Goal: Task Accomplishment & Management: Manage account settings

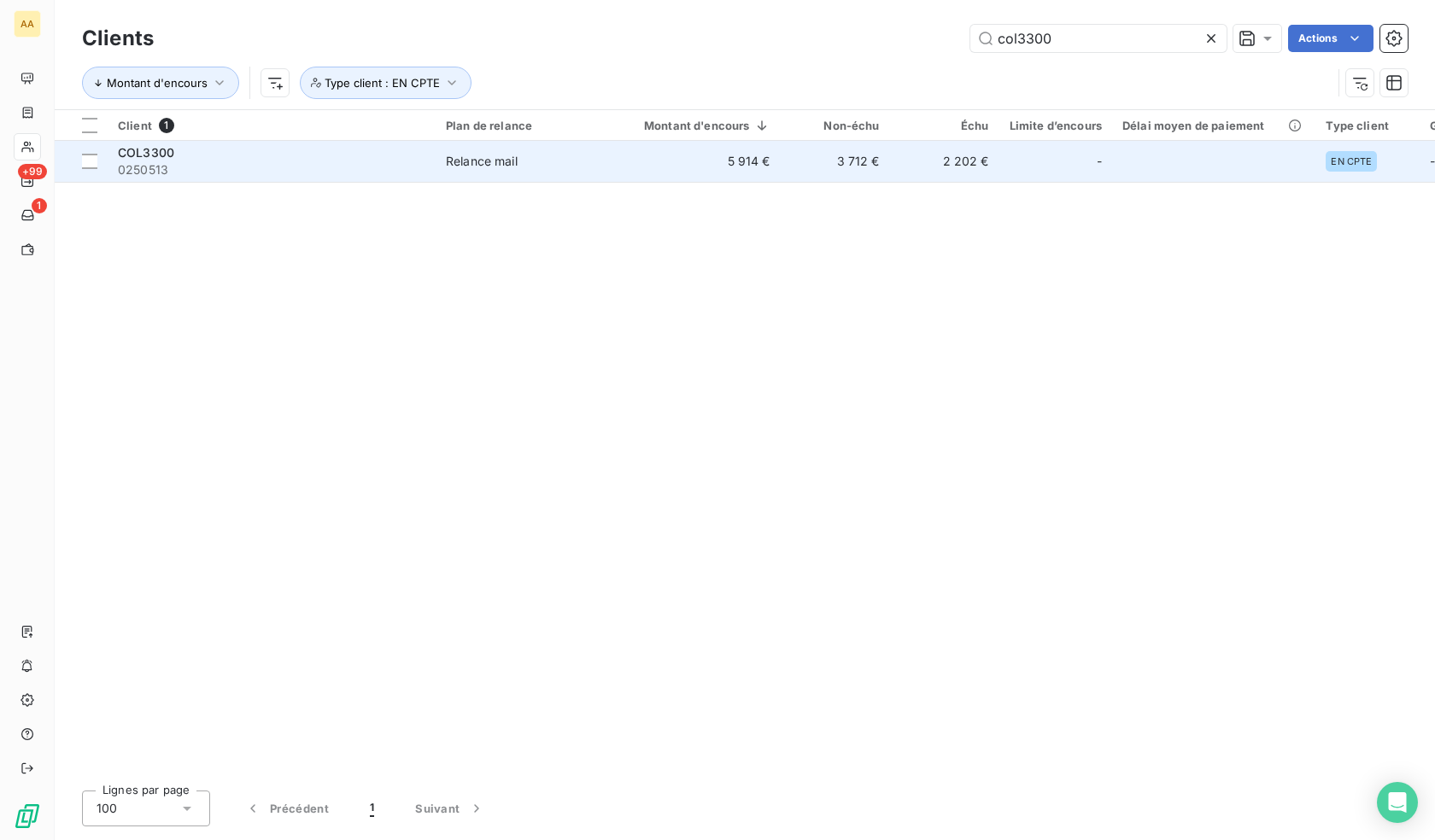
type input "col3300"
click at [296, 159] on div "COL3300" at bounding box center [271, 152] width 307 height 17
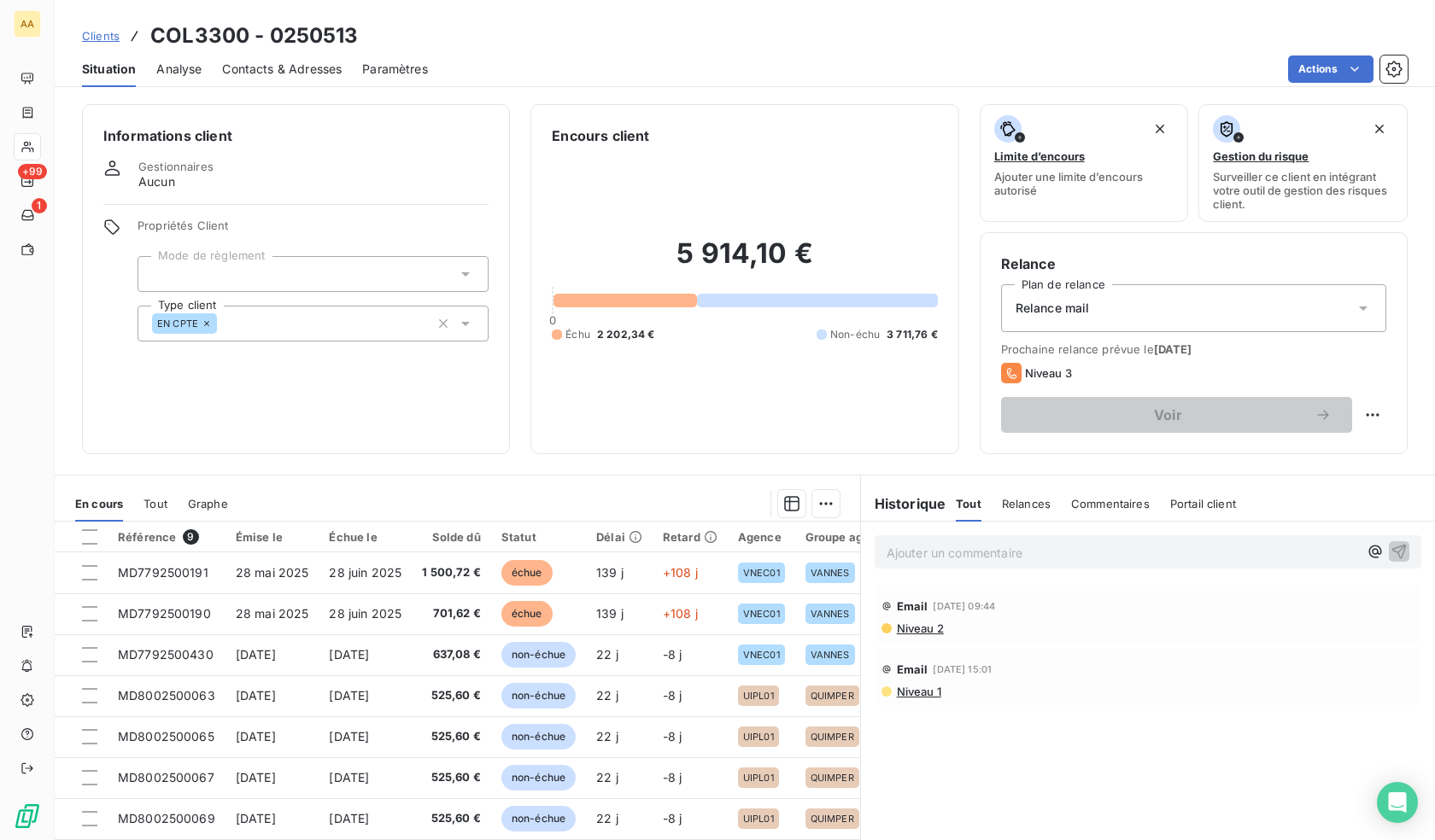
click at [103, 31] on span "Clients" at bounding box center [101, 36] width 37 height 13
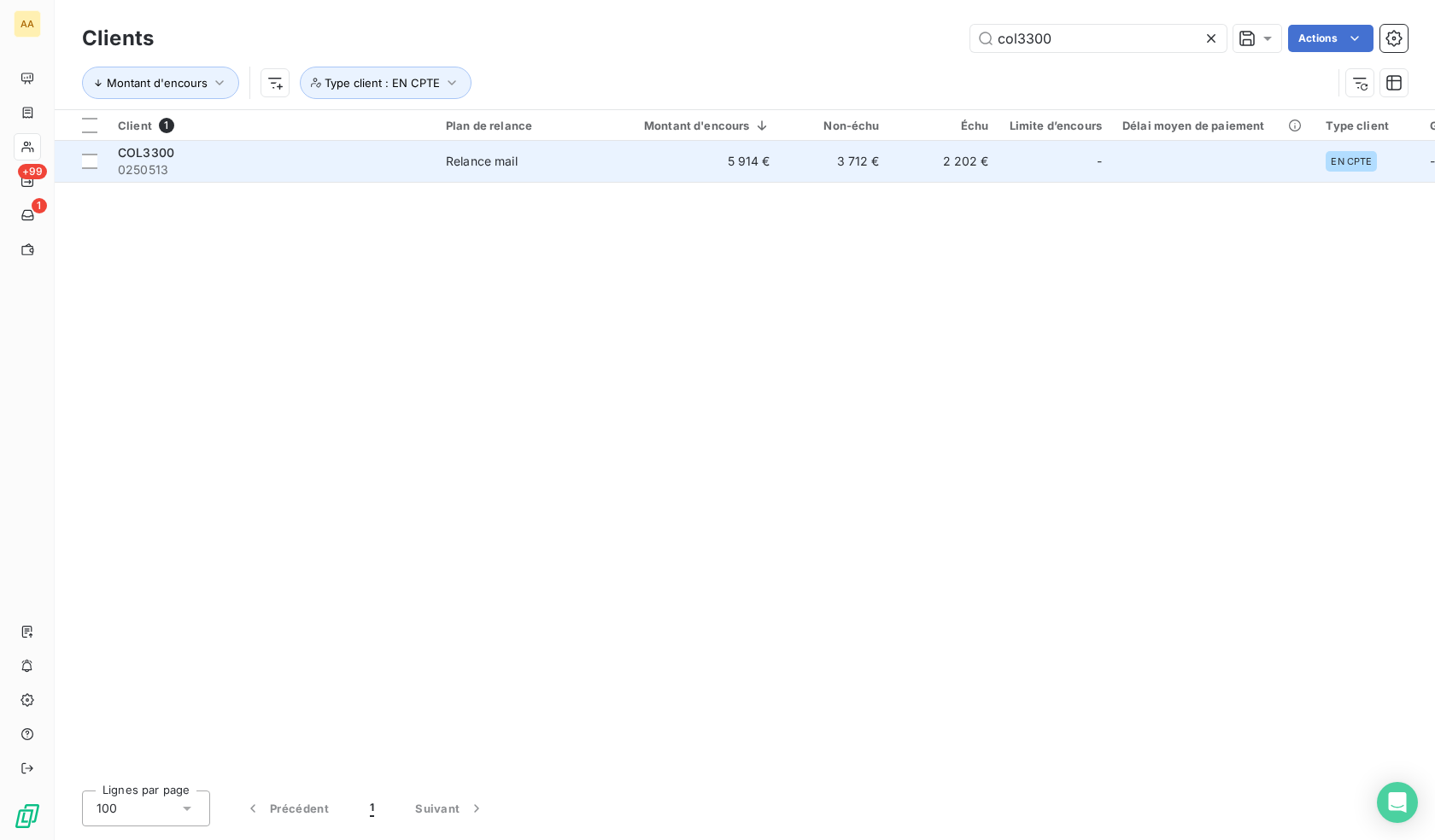
click at [118, 145] on span "COL3300" at bounding box center [145, 152] width 56 height 14
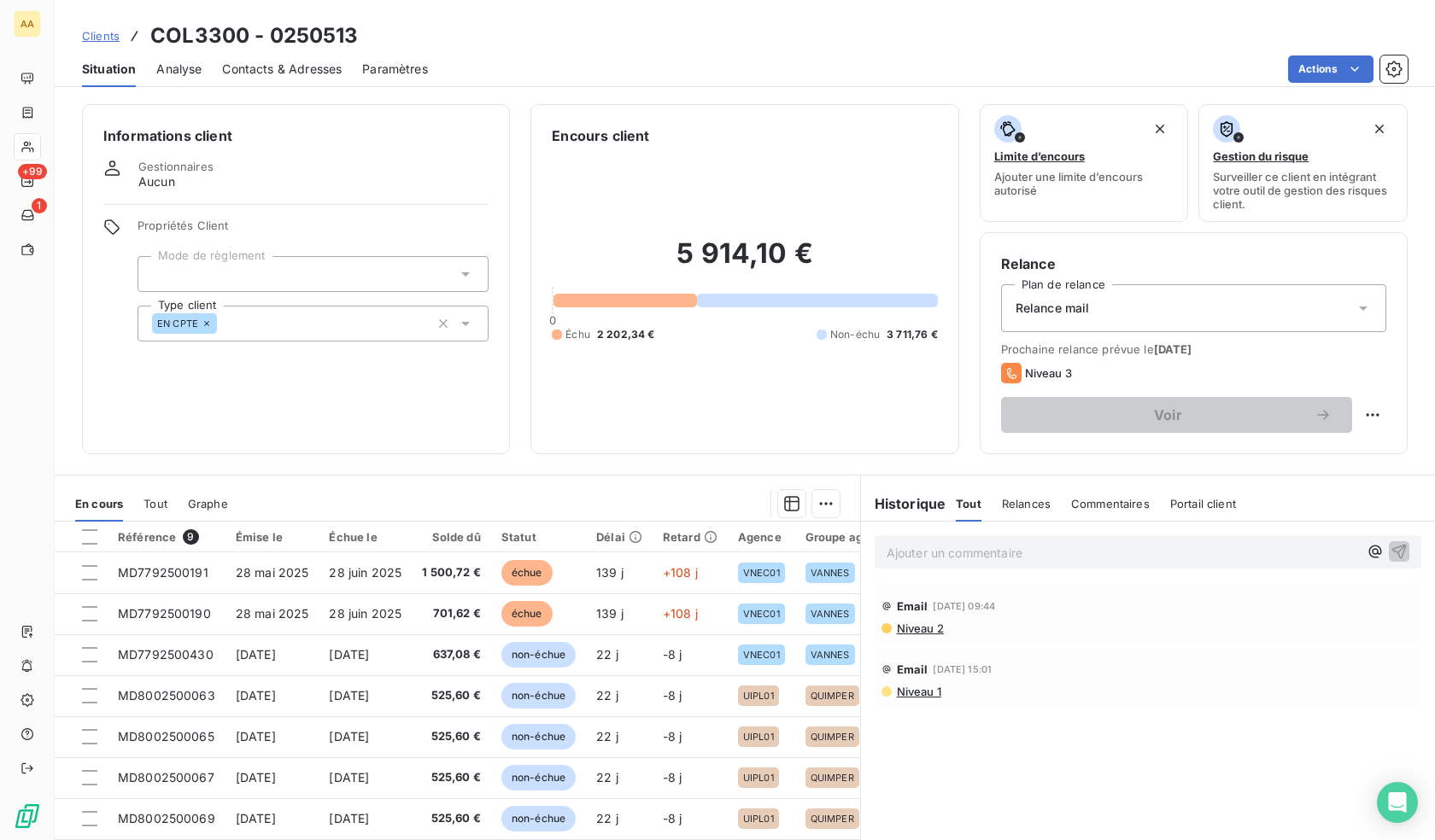
click at [265, 52] on div "Contacts & Adresses" at bounding box center [281, 69] width 119 height 36
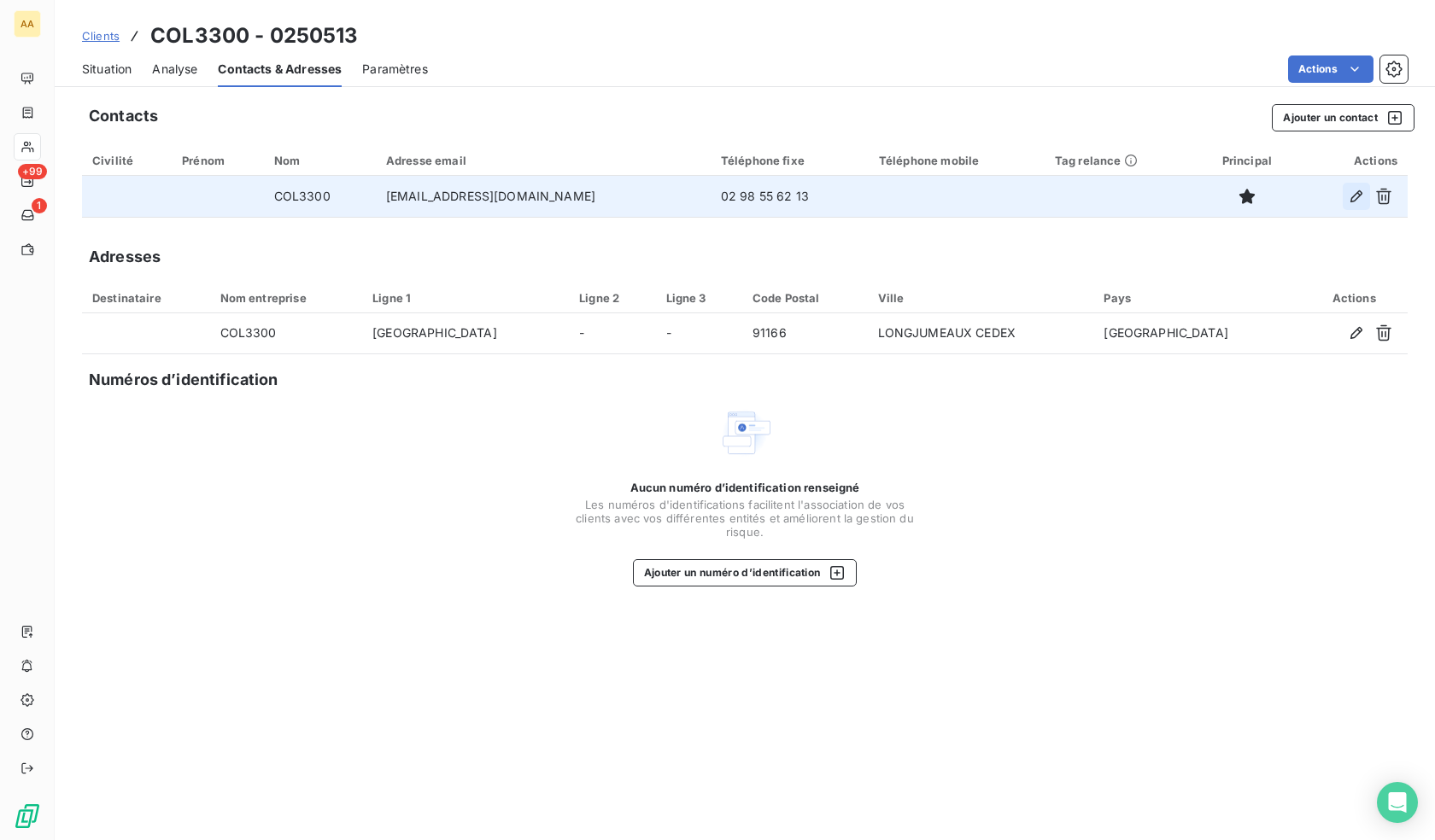
click at [1350, 196] on icon "button" at bounding box center [1356, 196] width 17 height 17
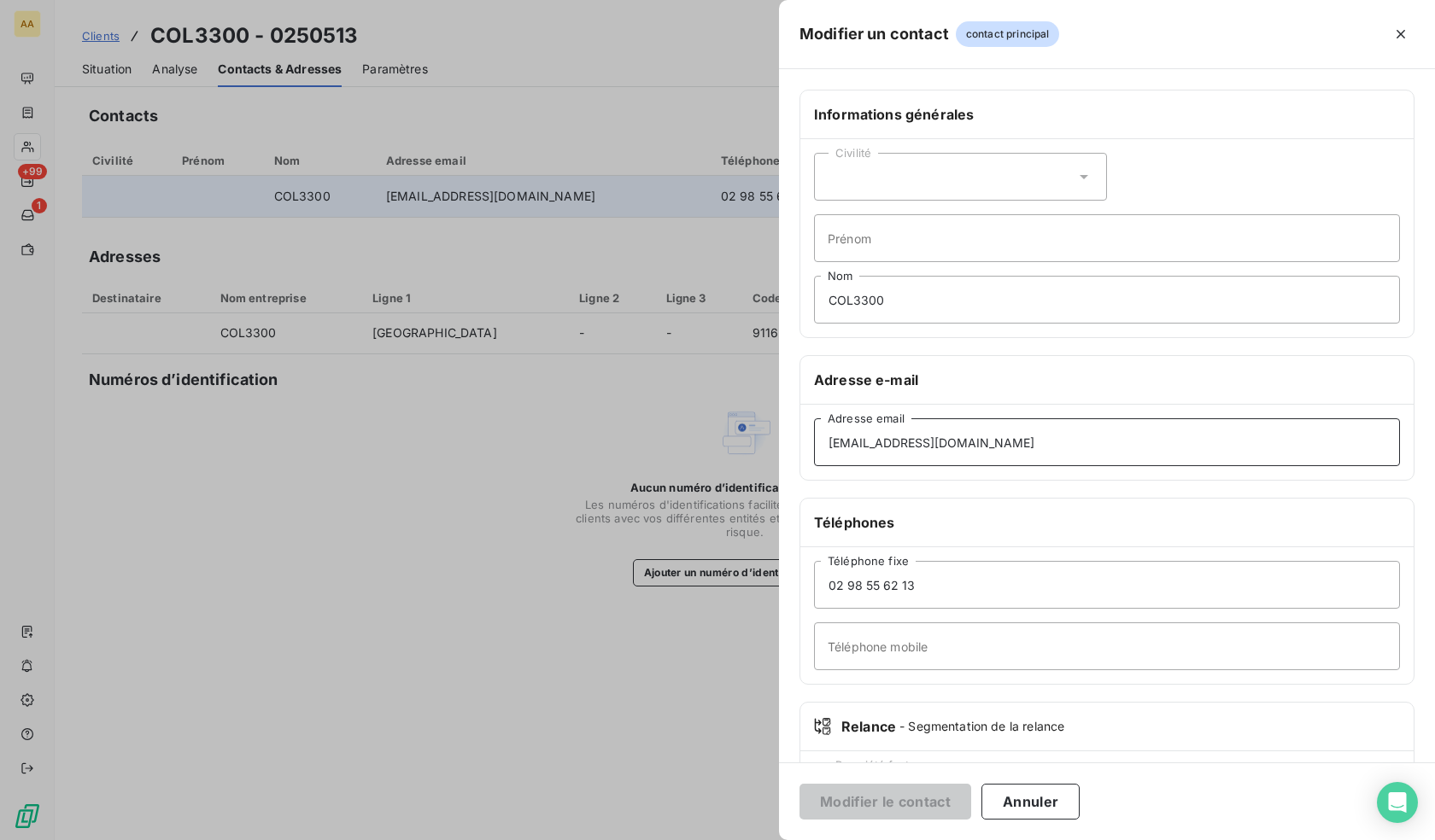
drag, startPoint x: 1046, startPoint y: 439, endPoint x: 711, endPoint y: 460, distance: 335.7
click at [711, 839] on div "Modifier un contact contact principal Informations générales Civilité Prénom CO…" at bounding box center [717, 840] width 1435 height 0
paste input "[PERSON_NAME].gouveiavi"
type input "[PERSON_NAME][EMAIL_ADDRESS][DOMAIN_NAME]"
click at [900, 795] on button "Modifier le contact" at bounding box center [885, 802] width 172 height 36
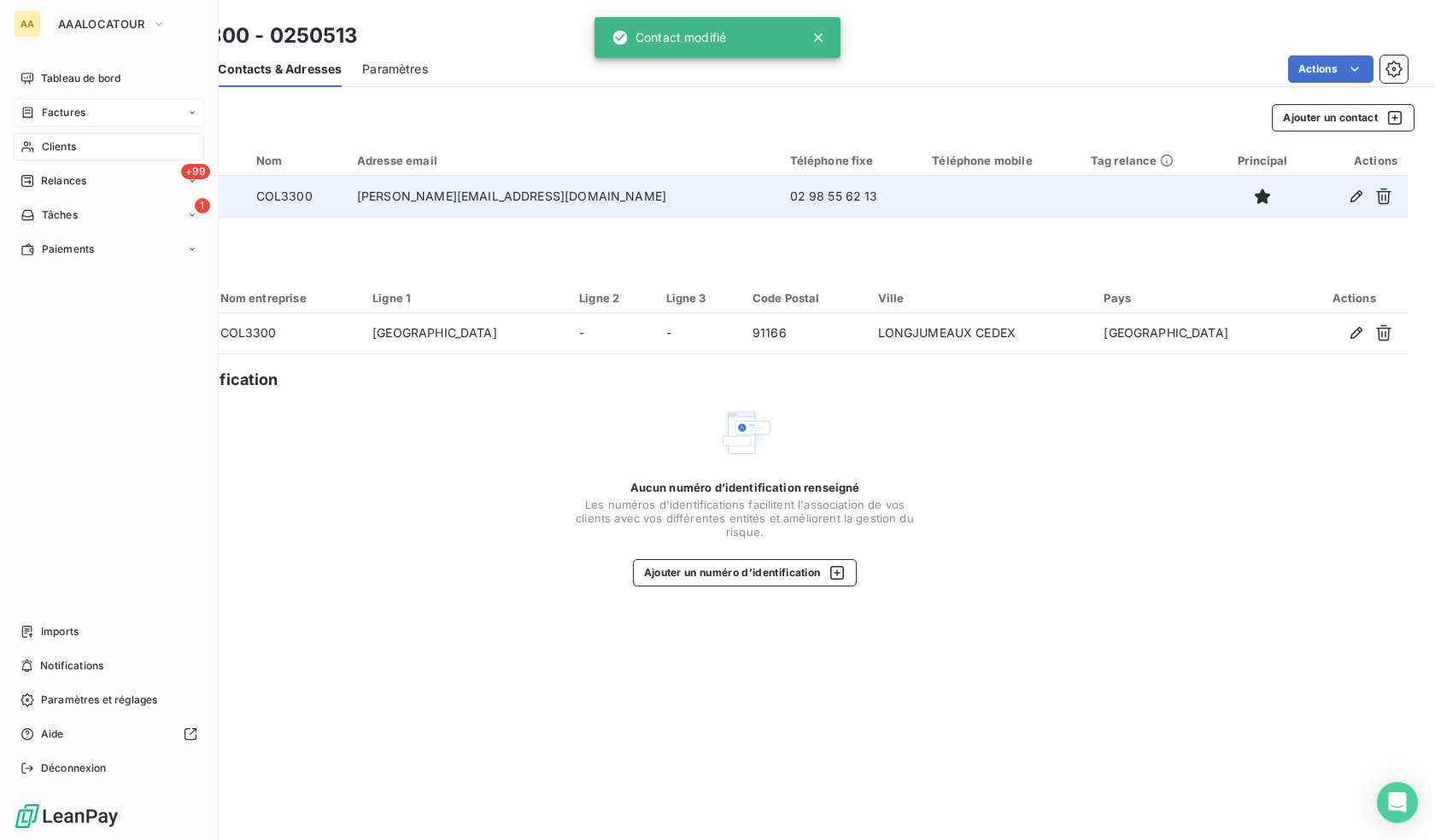
click at [59, 113] on span "Factures" at bounding box center [63, 112] width 44 height 15
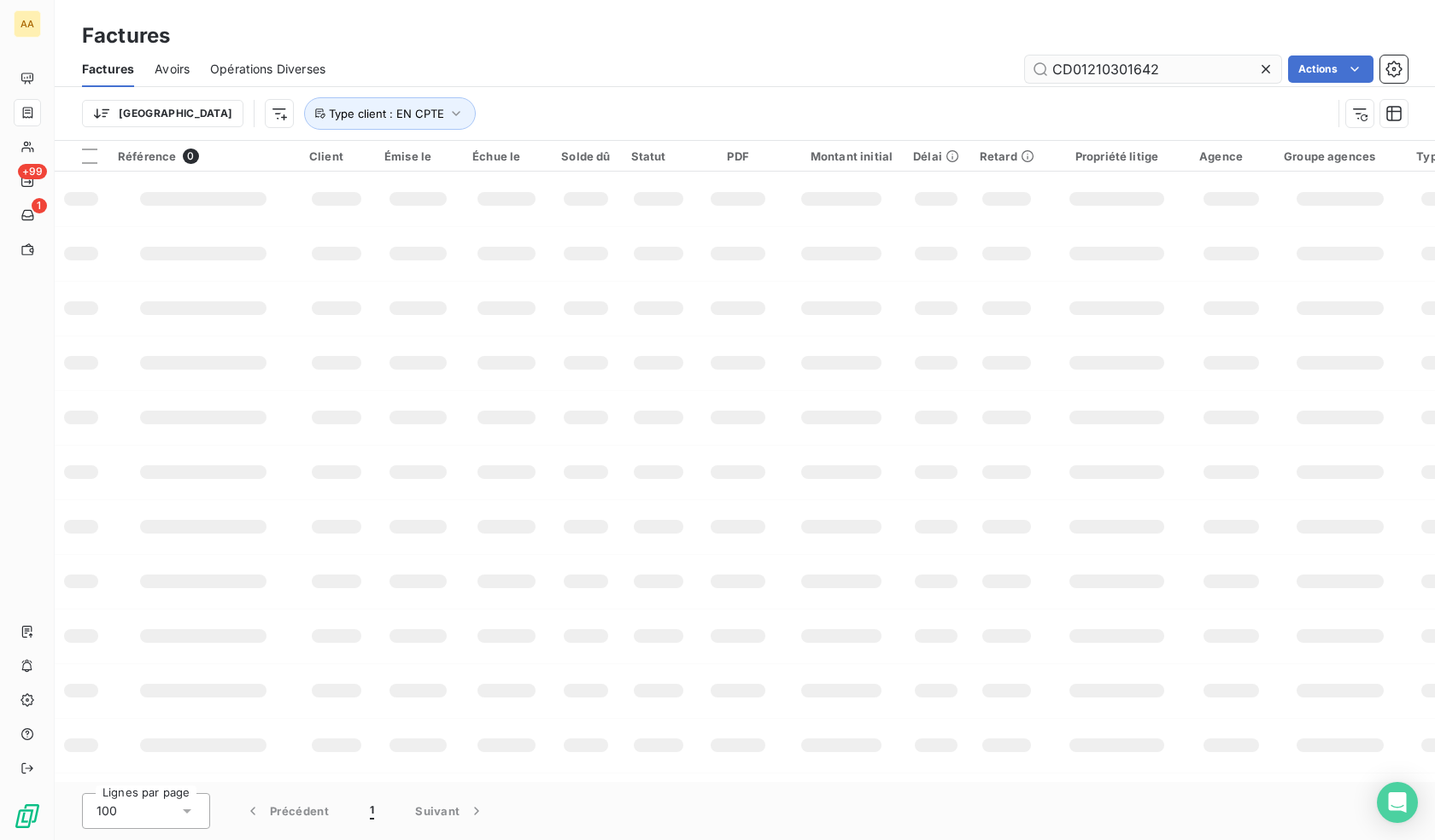
click at [1163, 72] on input "CD01210301642" at bounding box center [1153, 69] width 257 height 28
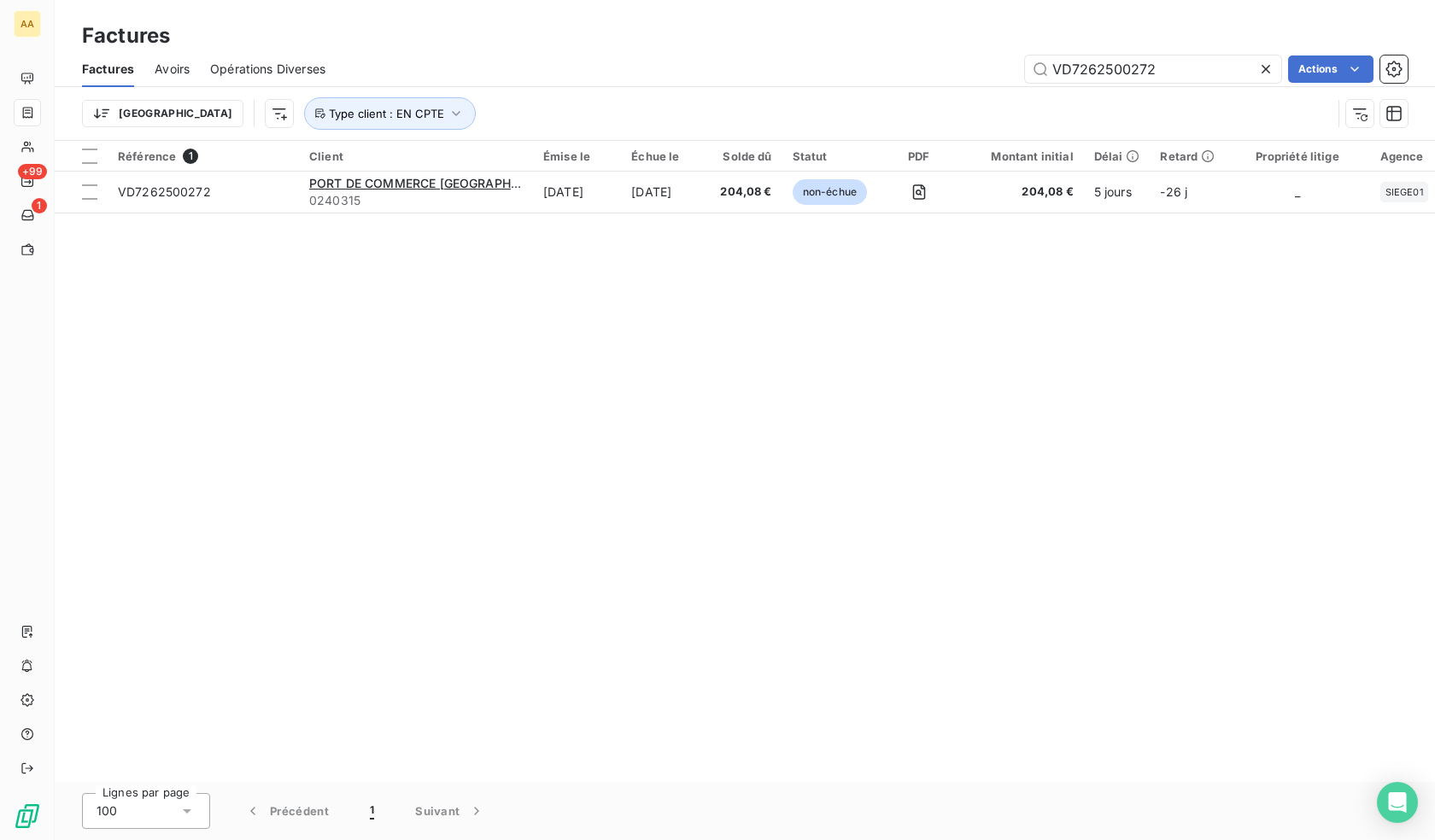
type input "VD7262500272"
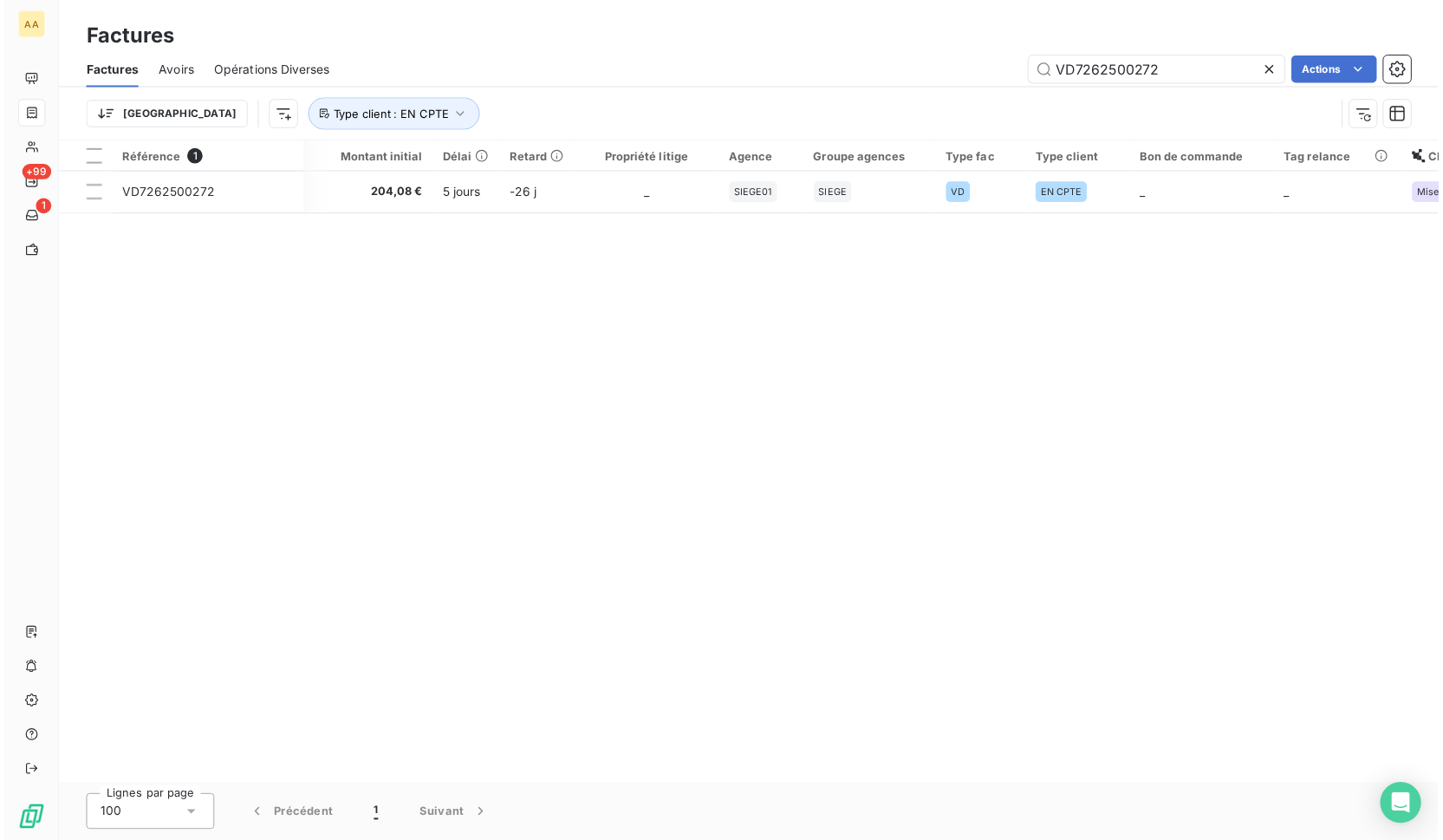
scroll to position [0, 734]
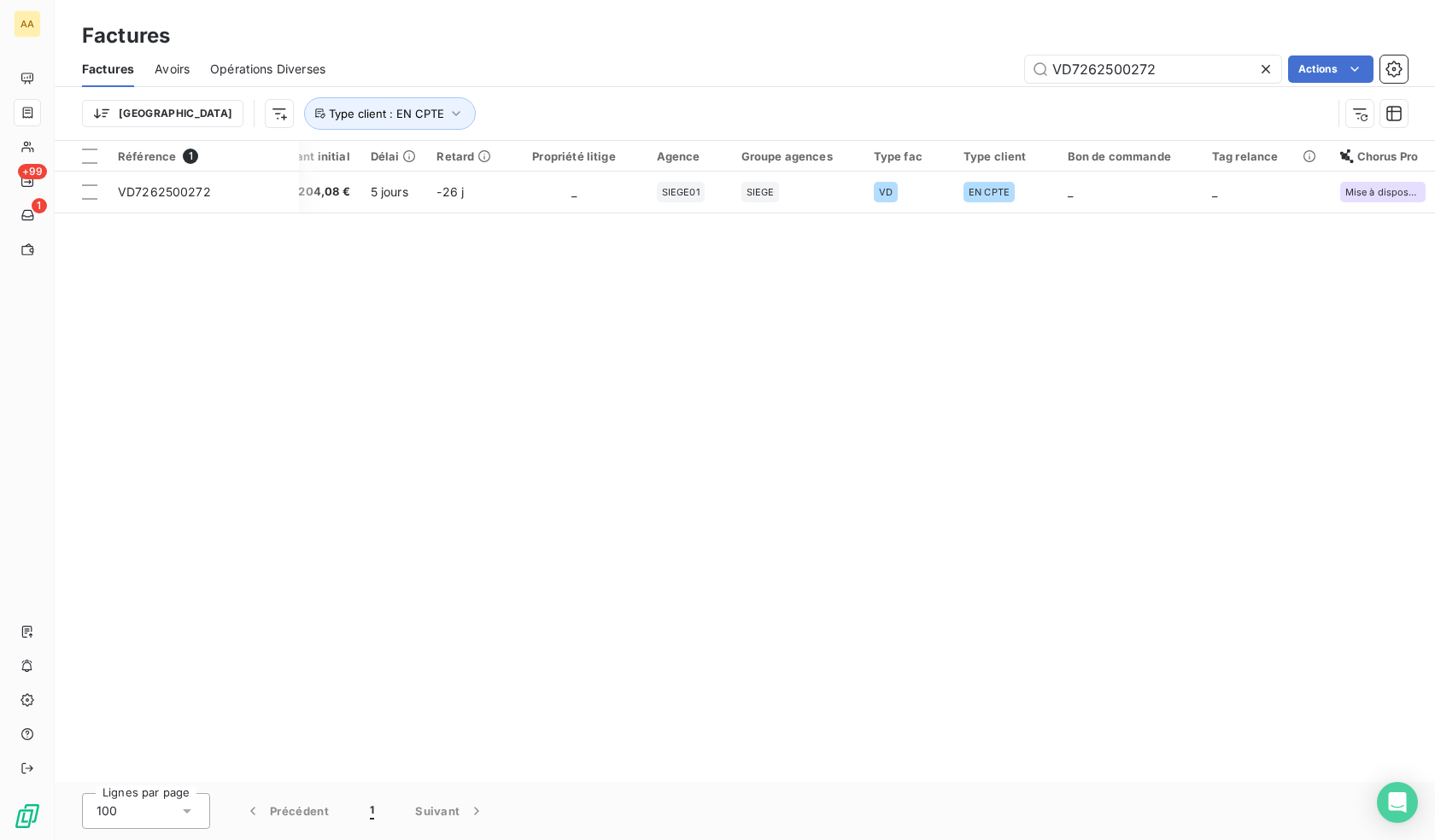
drag, startPoint x: 1118, startPoint y: 470, endPoint x: 1434, endPoint y: 348, distance: 338.7
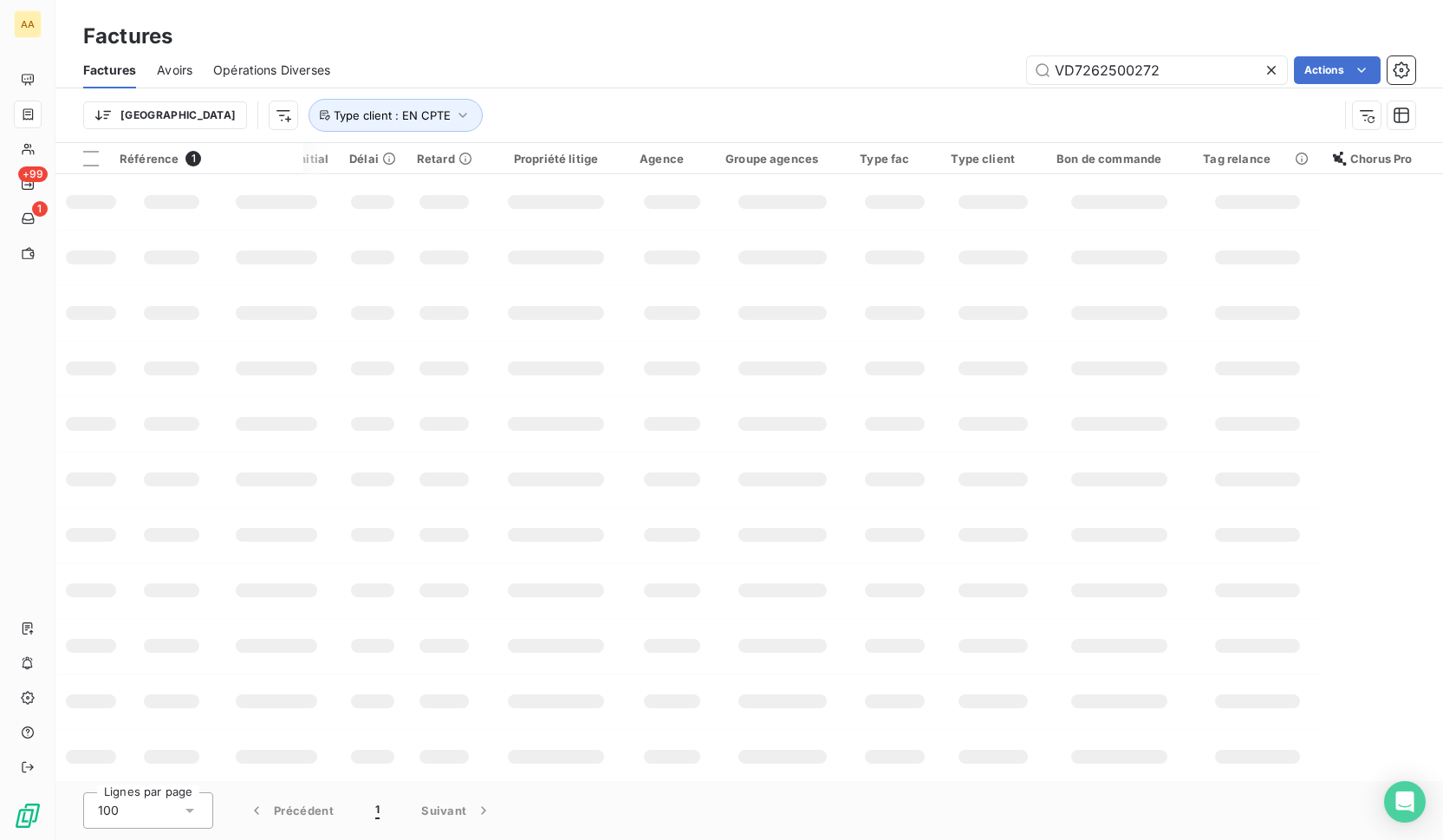
scroll to position [0, 553]
